Goal: Information Seeking & Learning: Learn about a topic

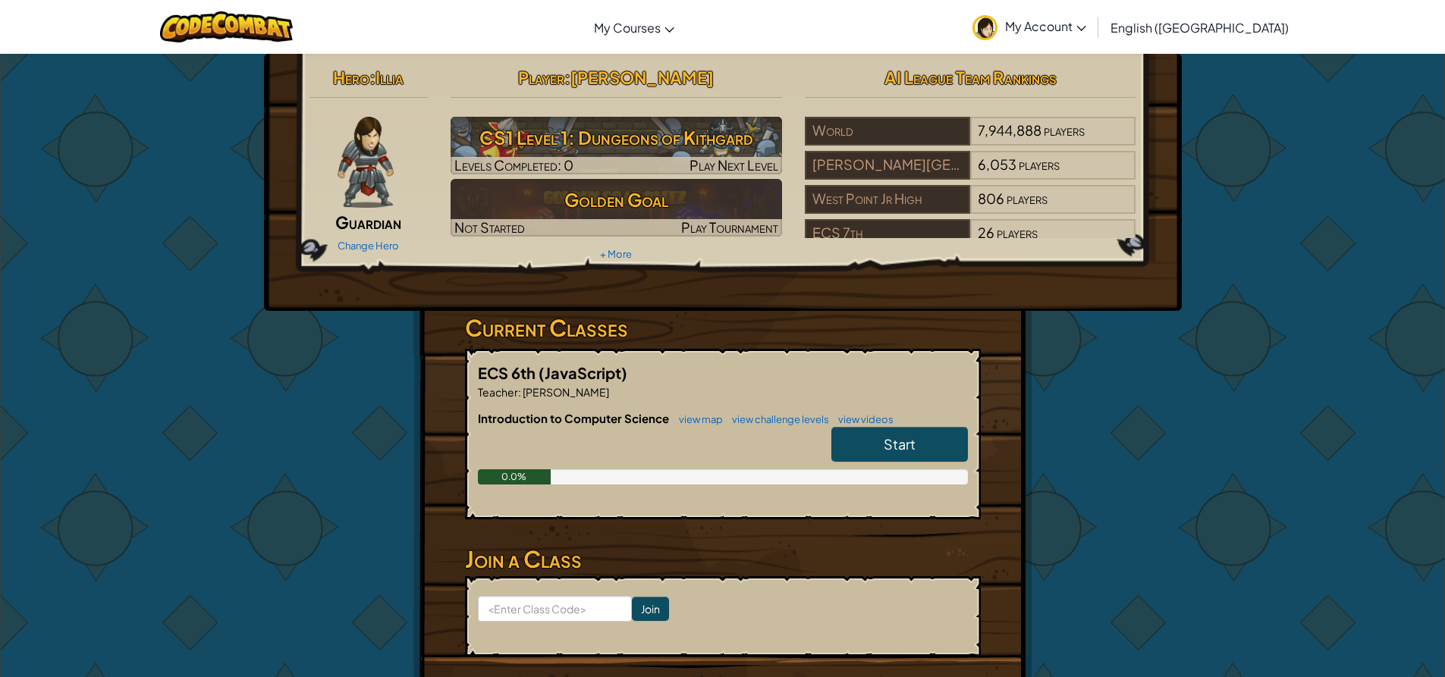
click at [916, 452] on link "Start" at bounding box center [899, 444] width 136 height 35
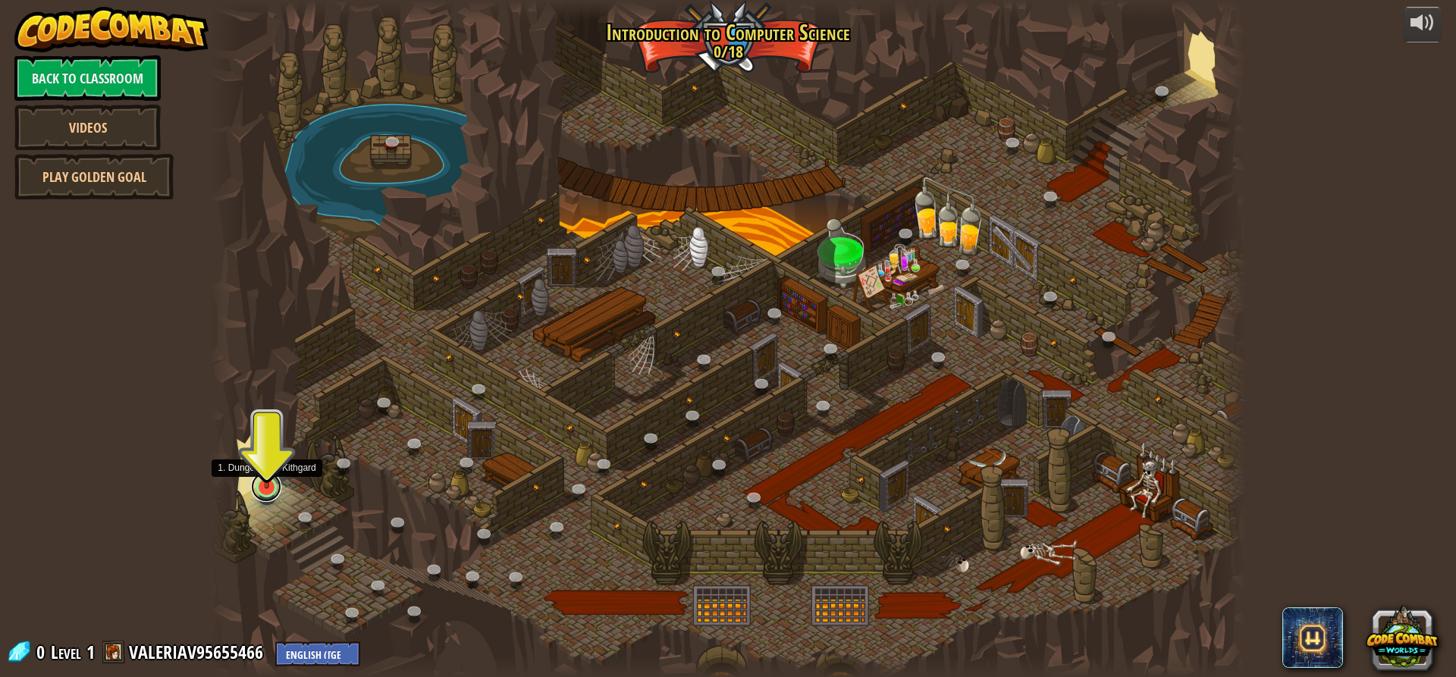
click at [266, 493] on link at bounding box center [266, 487] width 30 height 30
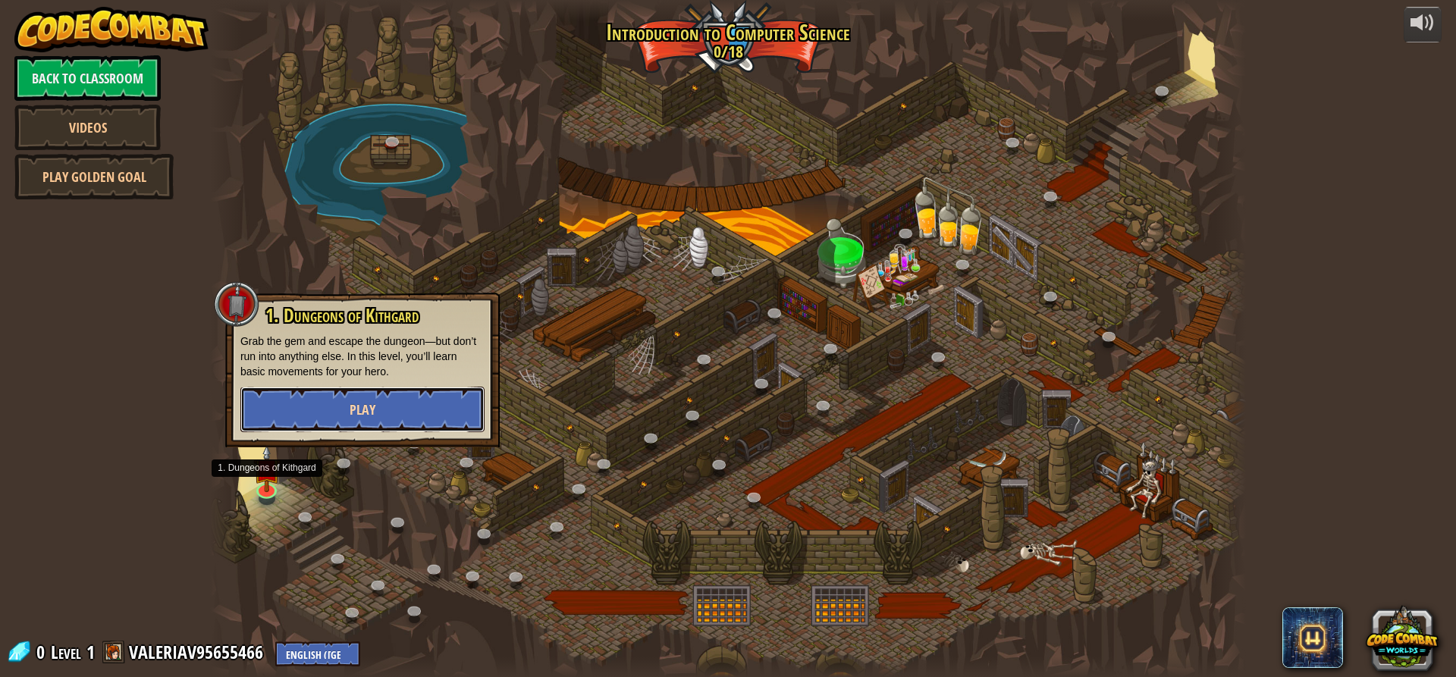
click at [408, 418] on button "Play" at bounding box center [362, 409] width 244 height 45
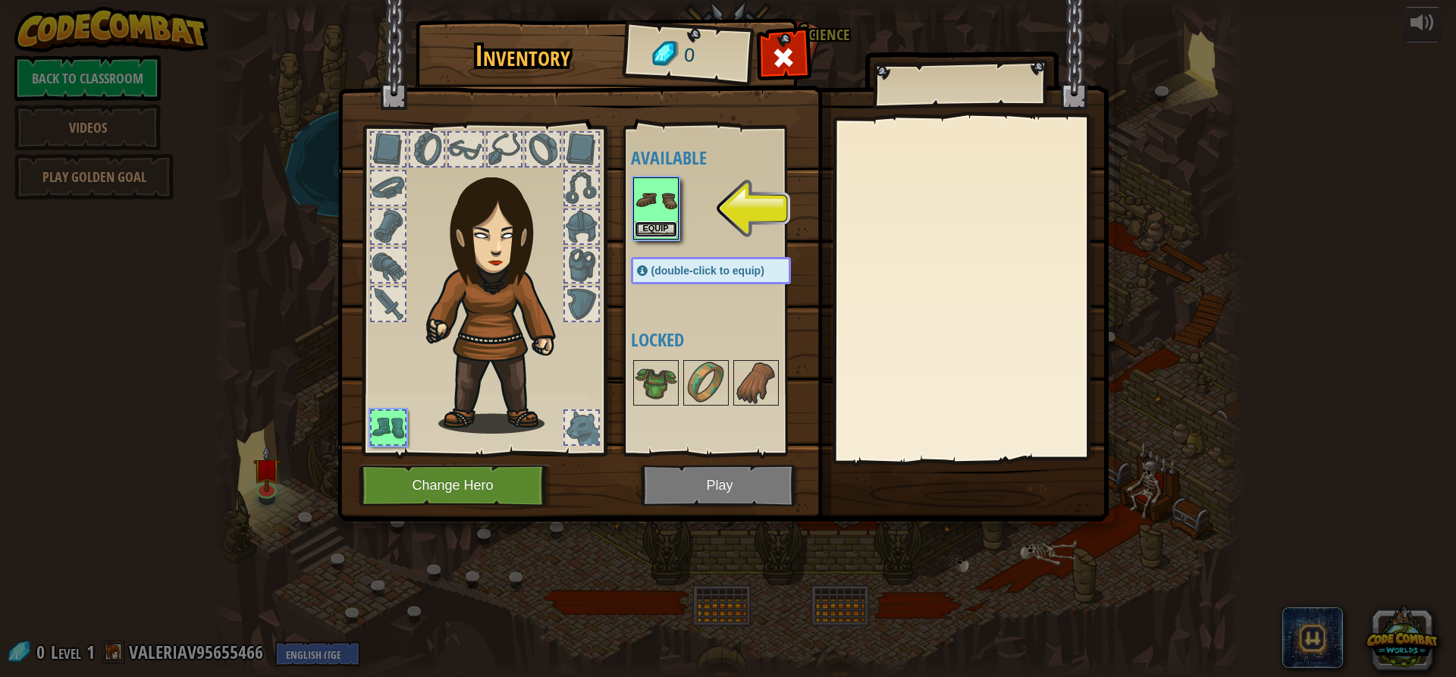
click at [645, 229] on button "Equip" at bounding box center [656, 229] width 42 height 16
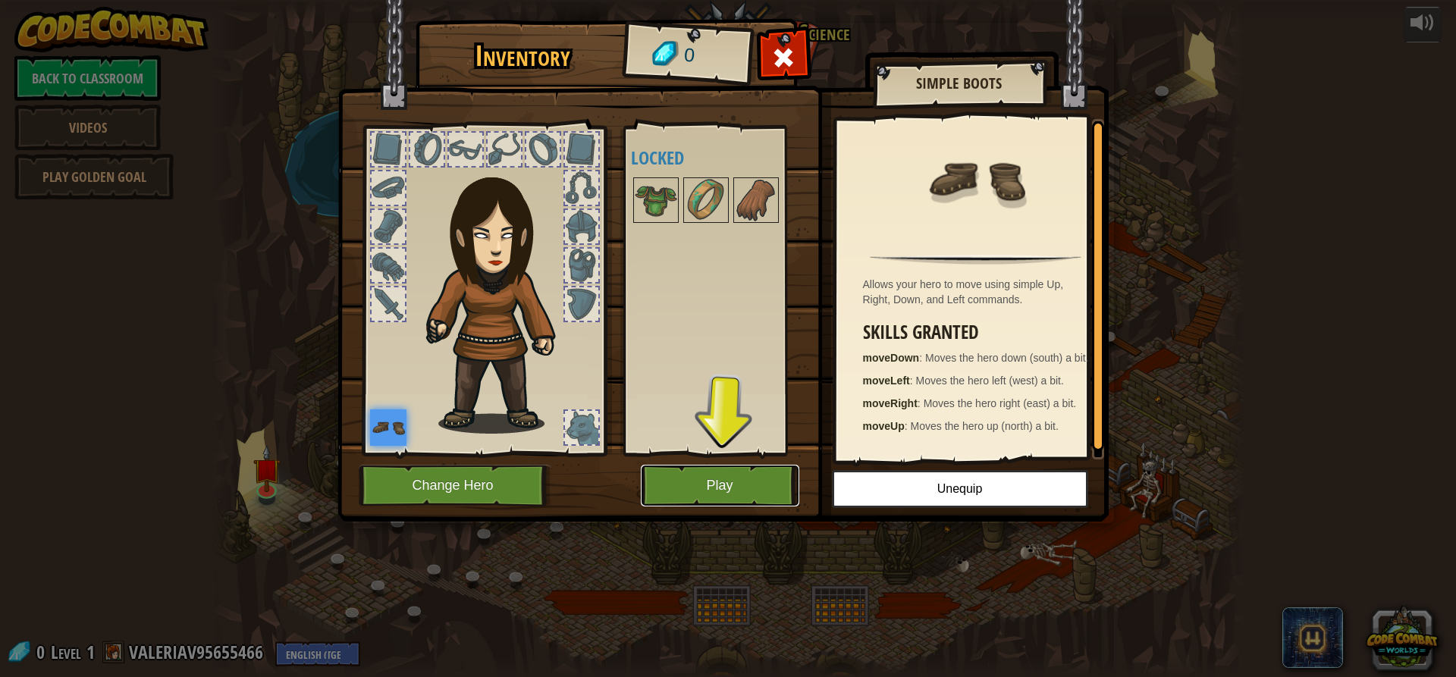
click at [717, 498] on button "Play" at bounding box center [720, 486] width 158 height 42
